Goal: Task Accomplishment & Management: Manage account settings

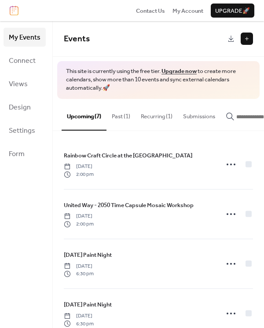
click at [123, 120] on button "Past (1)" at bounding box center [120, 114] width 29 height 31
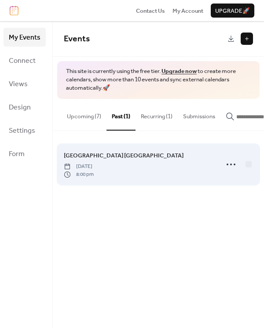
drag, startPoint x: 159, startPoint y: 179, endPoint x: 154, endPoint y: 169, distance: 11.2
click at [154, 169] on div "Old Town Cemetery Ghost Walk Tuesday, October 7, 2025 8:00 pm" at bounding box center [138, 164] width 149 height 27
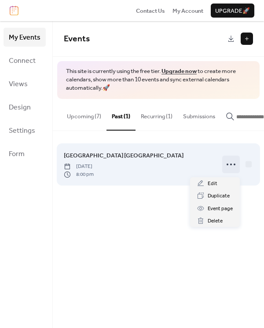
click at [231, 165] on circle at bounding box center [231, 164] width 2 height 2
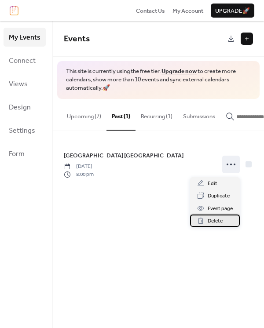
click at [218, 224] on span "Delete" at bounding box center [214, 221] width 15 height 9
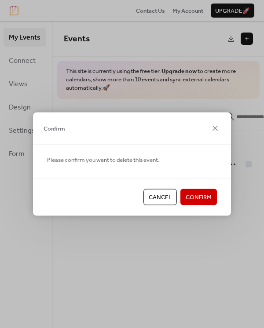
click at [199, 193] on span "Confirm" at bounding box center [198, 197] width 26 height 9
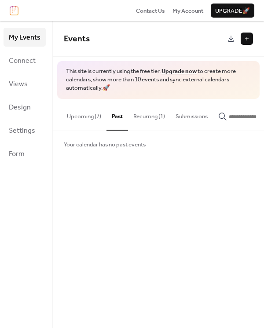
click at [161, 112] on button "Recurring (1)" at bounding box center [149, 114] width 42 height 31
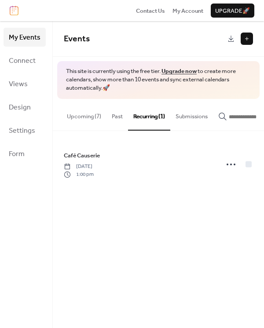
click at [88, 120] on button "Upcoming (7)" at bounding box center [84, 114] width 45 height 31
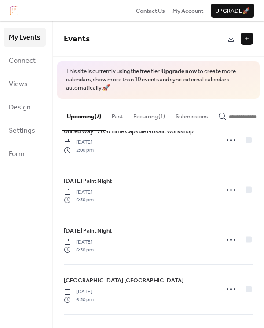
scroll to position [76, 0]
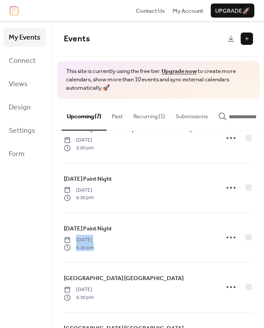
drag, startPoint x: 172, startPoint y: 242, endPoint x: 250, endPoint y: 238, distance: 78.3
click at [250, 238] on div "Rainbow Craft Circle at the Sault Museum Saturday, October 11, 2025 2:00 pm Uni…" at bounding box center [158, 229] width 211 height 197
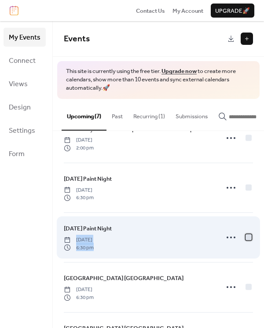
click at [246, 239] on div at bounding box center [248, 237] width 6 height 6
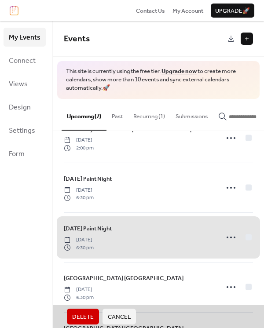
click at [83, 316] on span "Delete" at bounding box center [83, 316] width 22 height 9
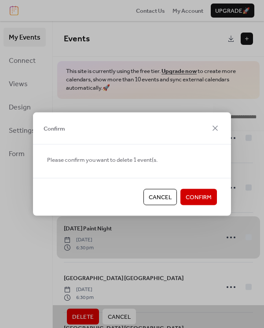
click at [211, 190] on button "Confirm" at bounding box center [198, 197] width 36 height 16
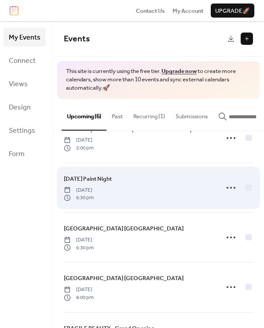
click at [158, 188] on div "Halloween Paint Night Wednesday, October 15, 2025 6:30 pm" at bounding box center [138, 187] width 149 height 27
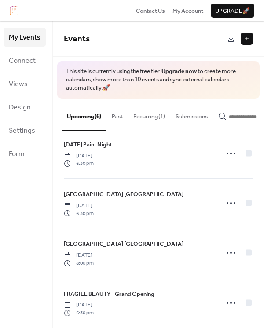
scroll to position [120, 0]
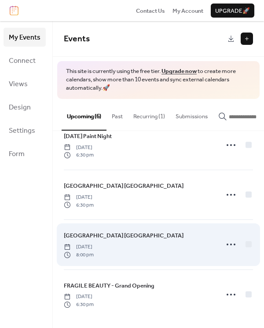
click at [149, 245] on div "Old Town Cemetery Ghost Walk Thursday, October 30, 2025 8:00 pm" at bounding box center [138, 244] width 149 height 27
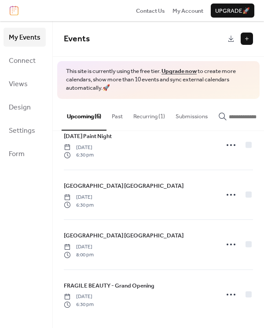
click at [107, 114] on button "Past" at bounding box center [117, 114] width 22 height 31
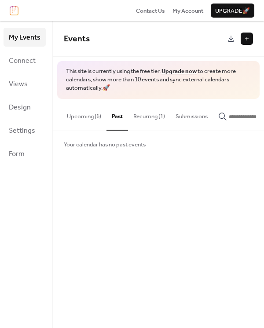
click at [81, 122] on button "Upcoming (6)" at bounding box center [84, 114] width 45 height 31
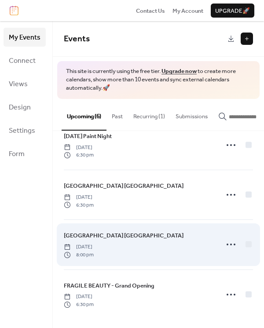
click at [97, 232] on span "[GEOGRAPHIC_DATA] [GEOGRAPHIC_DATA]" at bounding box center [124, 235] width 120 height 9
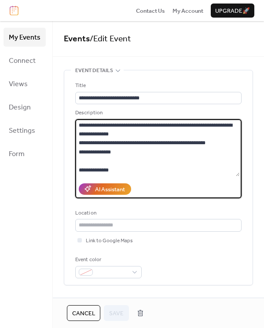
scroll to position [98, 0]
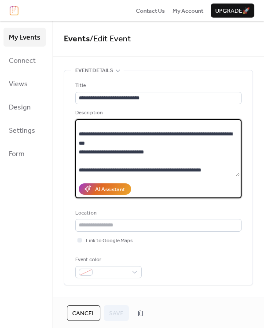
drag, startPoint x: 78, startPoint y: 126, endPoint x: 237, endPoint y: 182, distance: 168.2
click at [237, 182] on div "**********" at bounding box center [158, 154] width 166 height 90
click at [85, 317] on span "Cancel" at bounding box center [83, 313] width 23 height 9
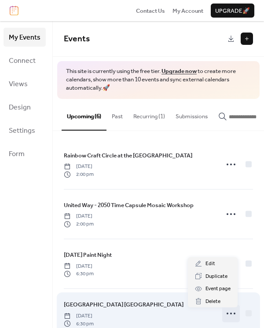
click at [228, 315] on icon at bounding box center [231, 313] width 14 height 14
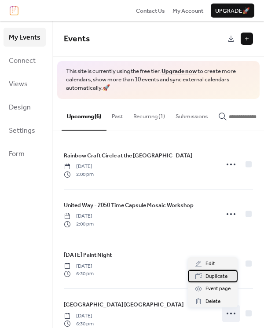
click at [227, 275] on div "Duplicate" at bounding box center [213, 276] width 50 height 12
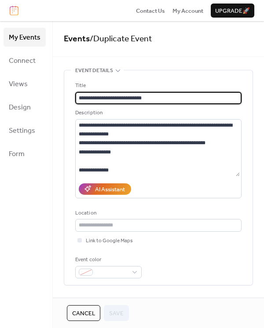
drag, startPoint x: 263, startPoint y: 142, endPoint x: 247, endPoint y: 185, distance: 46.2
click at [247, 185] on div "**********" at bounding box center [158, 159] width 211 height 276
click at [143, 258] on div "Event color" at bounding box center [158, 266] width 166 height 23
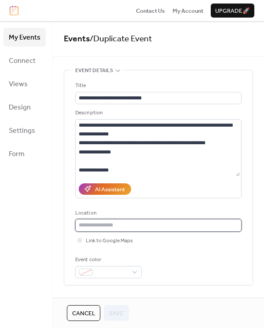
click at [135, 225] on input "text" at bounding box center [158, 225] width 166 height 12
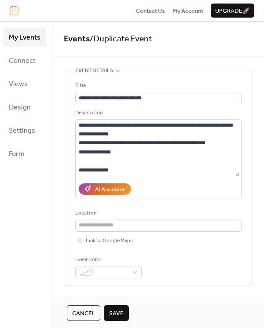
click at [125, 312] on button "Save" at bounding box center [116, 313] width 25 height 16
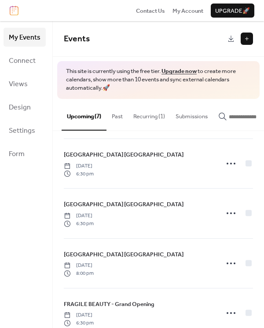
scroll to position [150, 0]
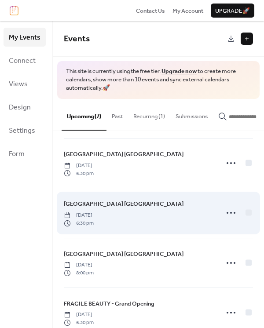
click at [184, 215] on div "Old Town Cemetery Ghost Walk Saturday, October 18, 2025 6:30 pm" at bounding box center [138, 212] width 149 height 27
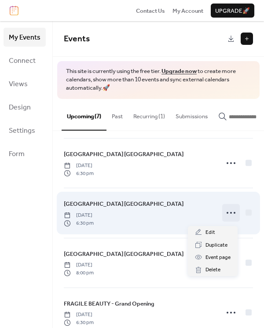
click at [224, 216] on icon at bounding box center [231, 213] width 14 height 14
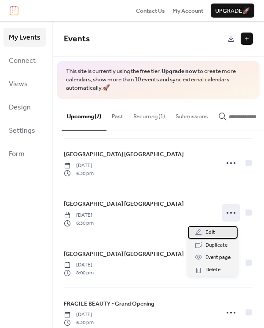
click at [216, 229] on div "Edit" at bounding box center [213, 232] width 50 height 12
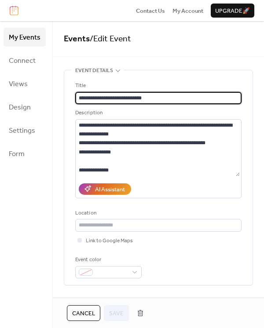
scroll to position [2, 0]
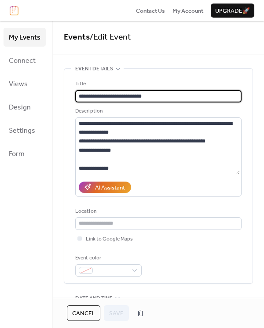
click at [178, 261] on div "Event color" at bounding box center [158, 265] width 166 height 23
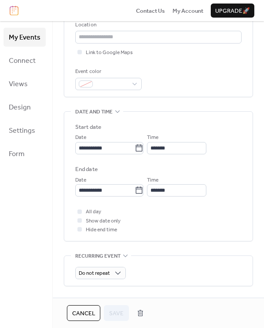
scroll to position [185, 0]
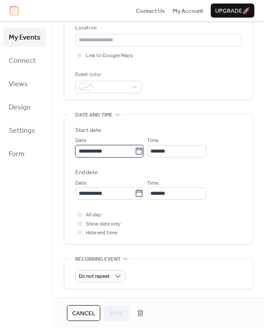
click at [119, 148] on input "**********" at bounding box center [104, 151] width 59 height 12
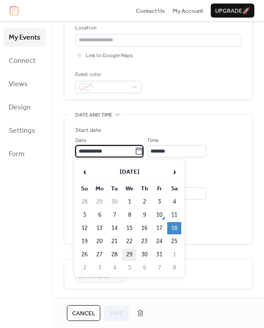
click at [127, 254] on td "29" at bounding box center [129, 254] width 14 height 12
type input "**********"
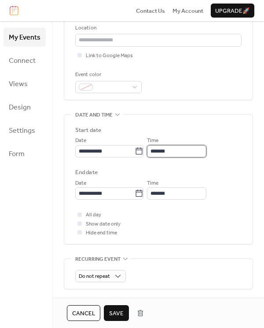
click at [174, 153] on input "*******" at bounding box center [176, 151] width 59 height 12
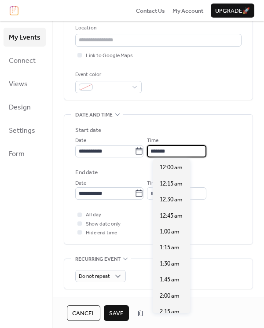
scroll to position [1183, 0]
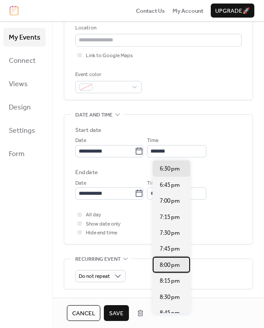
click at [168, 264] on span "8:00 pm" at bounding box center [170, 265] width 20 height 9
type input "*******"
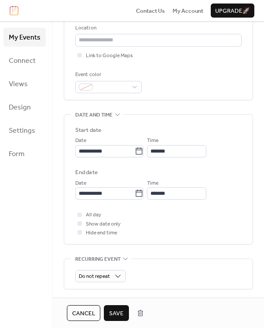
click at [113, 316] on span "Save" at bounding box center [116, 313] width 15 height 9
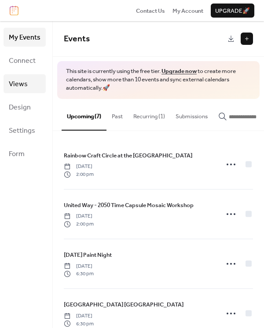
click at [35, 90] on link "Views" at bounding box center [25, 83] width 42 height 19
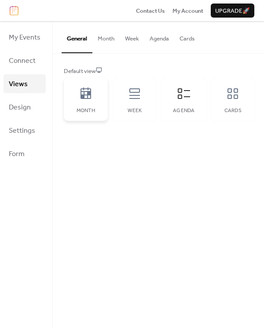
click at [100, 104] on div "Month" at bounding box center [86, 99] width 44 height 43
click at [127, 88] on icon at bounding box center [134, 94] width 14 height 14
click at [174, 98] on div "Agenda" at bounding box center [184, 99] width 44 height 43
click at [232, 97] on icon at bounding box center [232, 94] width 14 height 14
click at [180, 96] on icon at bounding box center [184, 93] width 12 height 11
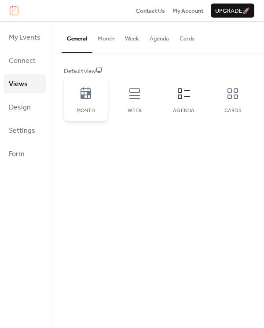
click at [83, 95] on icon at bounding box center [85, 92] width 11 height 11
click at [230, 96] on icon at bounding box center [232, 93] width 11 height 11
click at [76, 95] on div "Month" at bounding box center [86, 99] width 44 height 43
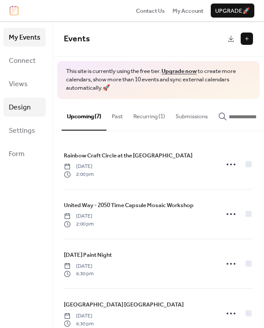
click at [27, 106] on span "Design" at bounding box center [20, 108] width 22 height 14
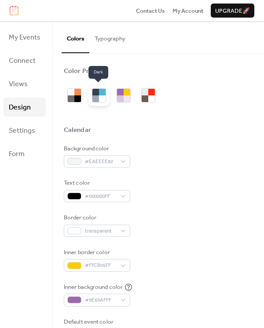
click at [99, 95] on div at bounding box center [102, 98] width 7 height 7
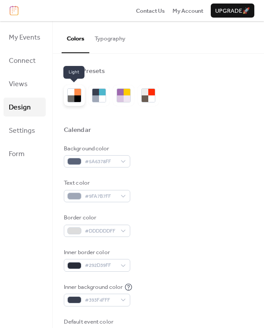
click at [69, 97] on div at bounding box center [71, 98] width 7 height 7
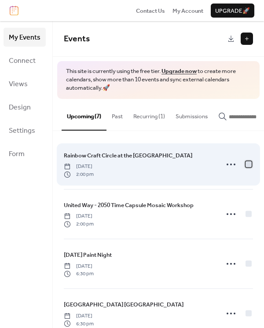
click at [245, 167] on div at bounding box center [248, 164] width 6 height 6
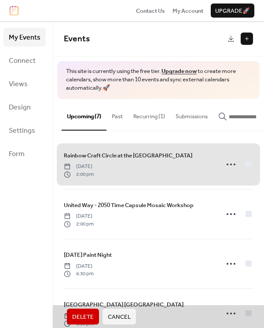
click at [121, 314] on span "Cancel" at bounding box center [119, 316] width 23 height 9
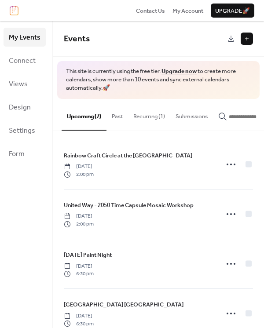
drag, startPoint x: 261, startPoint y: 196, endPoint x: 262, endPoint y: 226, distance: 30.3
click at [261, 226] on div "Rainbow Craft Circle at the Sault Museum Saturday, October 11, 2025 2:00 pm Uni…" at bounding box center [158, 229] width 211 height 197
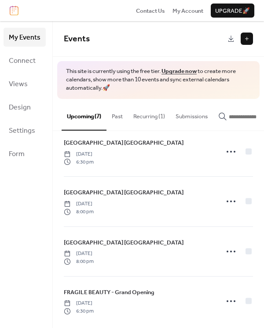
scroll to position [170, 0]
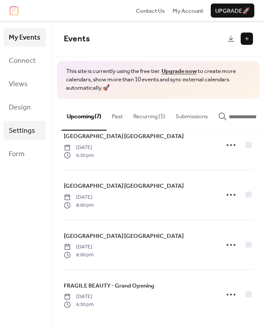
click at [27, 140] on link "Settings" at bounding box center [25, 130] width 42 height 19
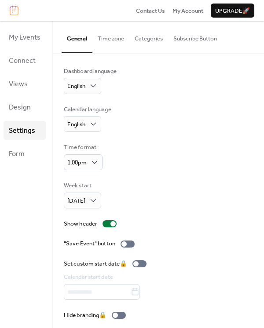
click at [120, 34] on button "Time zone" at bounding box center [110, 36] width 37 height 31
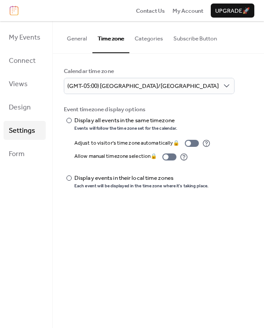
click at [143, 37] on button "Categories" at bounding box center [148, 36] width 39 height 31
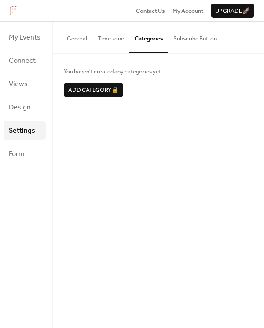
click at [194, 38] on button "Subscribe Button" at bounding box center [195, 36] width 54 height 31
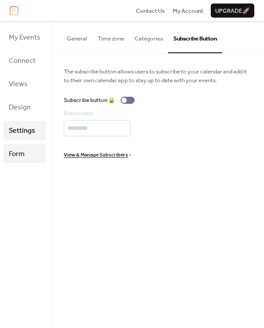
click at [7, 163] on link "Form" at bounding box center [25, 153] width 42 height 19
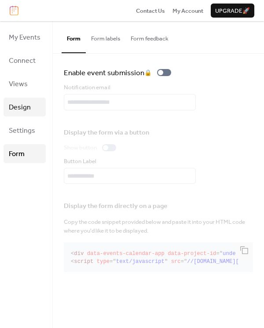
click at [25, 109] on span "Design" at bounding box center [20, 108] width 22 height 14
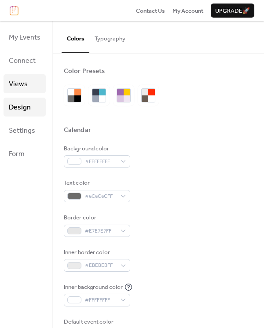
click at [23, 92] on link "Views" at bounding box center [25, 83] width 42 height 19
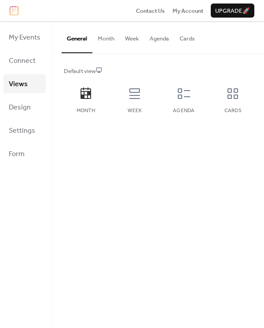
click at [109, 36] on button "Month" at bounding box center [105, 36] width 27 height 31
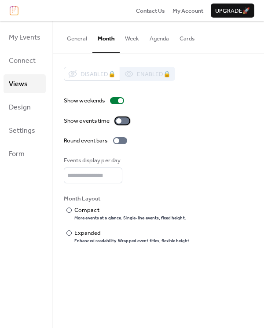
click at [123, 122] on div at bounding box center [122, 120] width 14 height 7
click at [123, 124] on label "Show events time" at bounding box center [98, 120] width 69 height 9
click at [123, 123] on div at bounding box center [122, 120] width 14 height 7
click at [85, 234] on div "Expanded" at bounding box center [131, 233] width 114 height 9
click at [79, 215] on div "More events at a glance. Single-line events, fixed height." at bounding box center [130, 218] width 112 height 6
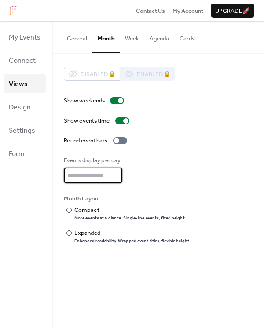
click at [94, 168] on input "*" at bounding box center [93, 175] width 58 height 16
click at [117, 171] on input "*" at bounding box center [93, 175] width 58 height 16
click at [117, 172] on input "*" at bounding box center [93, 175] width 58 height 16
click at [116, 177] on input "*" at bounding box center [93, 175] width 58 height 16
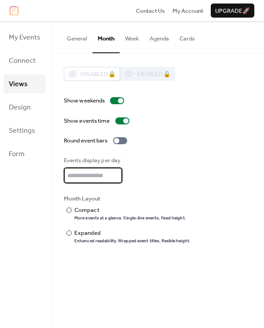
type input "*"
click at [116, 177] on input "*" at bounding box center [93, 175] width 58 height 16
click at [131, 43] on button "Week" at bounding box center [132, 36] width 25 height 31
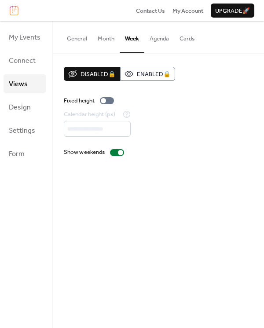
click at [159, 42] on button "Agenda" at bounding box center [159, 36] width 30 height 31
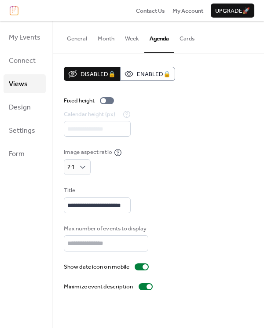
click at [123, 40] on button "Week" at bounding box center [132, 36] width 25 height 31
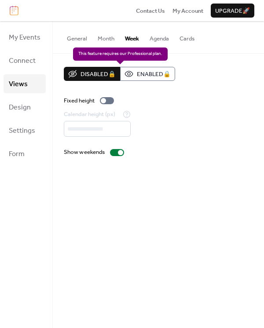
click at [138, 73] on div "Disabled 🔒 Enabled 🔒" at bounding box center [119, 74] width 111 height 14
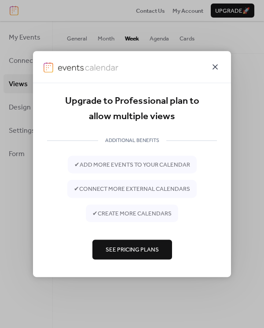
click at [214, 65] on icon at bounding box center [215, 67] width 11 height 11
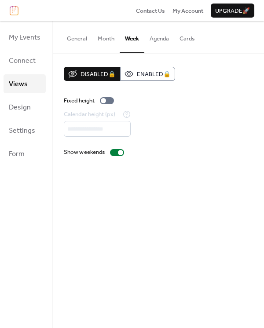
click at [80, 37] on button "General" at bounding box center [77, 36] width 31 height 31
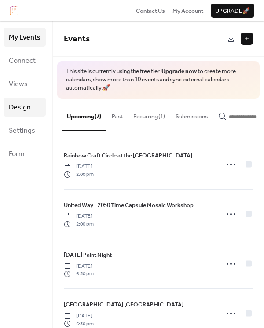
click at [17, 105] on span "Design" at bounding box center [20, 108] width 22 height 14
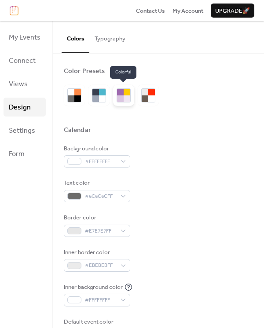
click at [126, 96] on div at bounding box center [126, 98] width 7 height 7
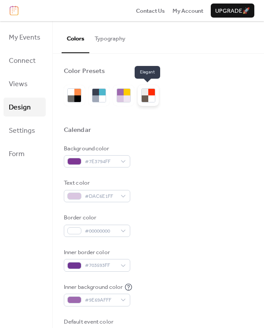
click at [148, 96] on div at bounding box center [151, 98] width 7 height 7
click at [144, 96] on div at bounding box center [144, 98] width 7 height 7
